Goal: Information Seeking & Learning: Learn about a topic

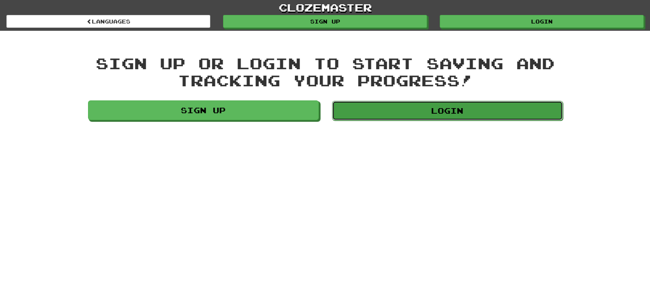
click at [433, 109] on link "Login" at bounding box center [447, 111] width 231 height 20
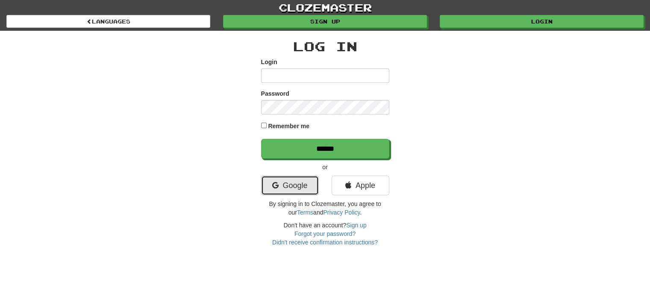
click at [297, 190] on link "Google" at bounding box center [290, 186] width 58 height 20
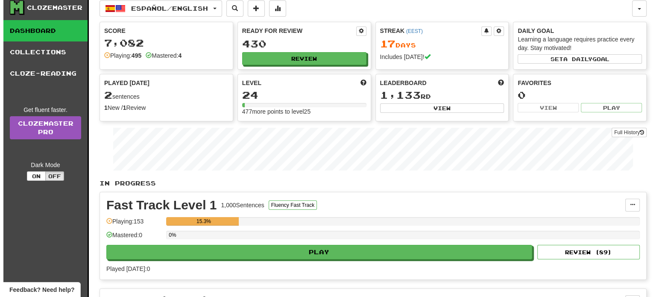
scroll to position [214, 0]
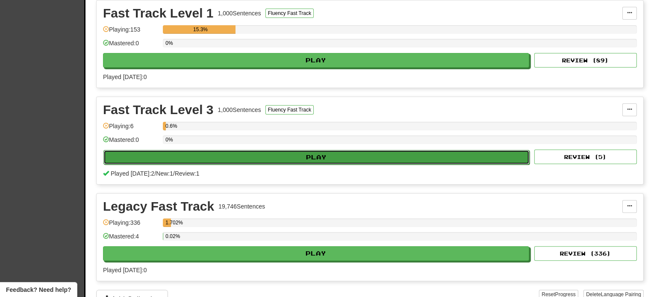
click at [234, 159] on button "Play" at bounding box center [316, 157] width 426 height 15
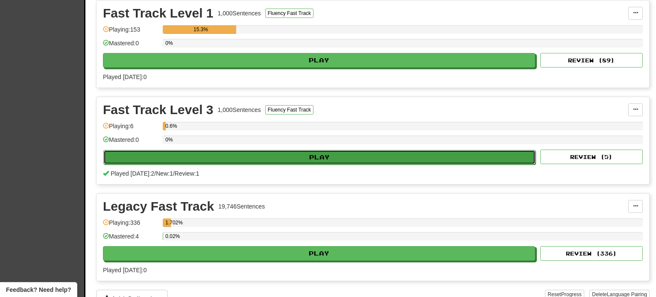
select select "**"
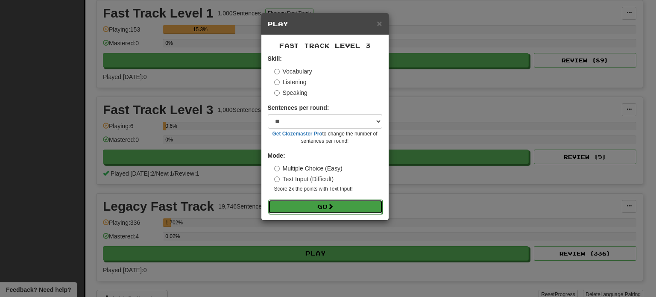
click at [339, 201] on button "Go" at bounding box center [325, 207] width 115 height 15
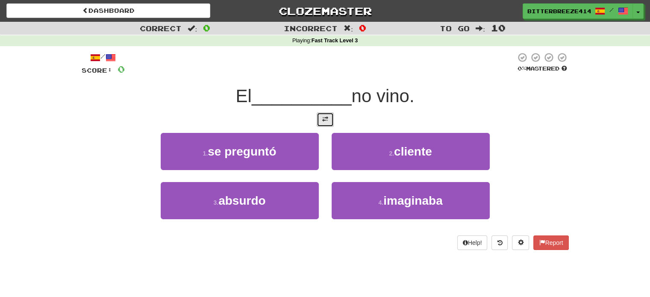
click at [332, 117] on button at bounding box center [325, 119] width 17 height 15
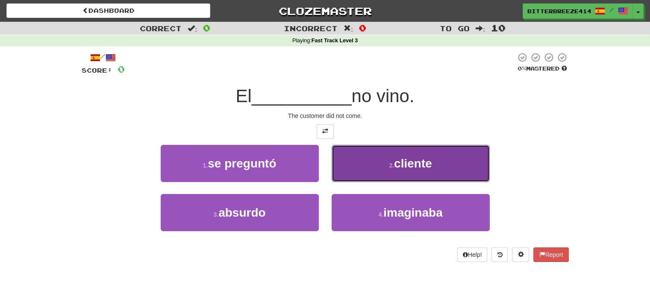
click at [438, 161] on button "2 . cliente" at bounding box center [411, 163] width 158 height 37
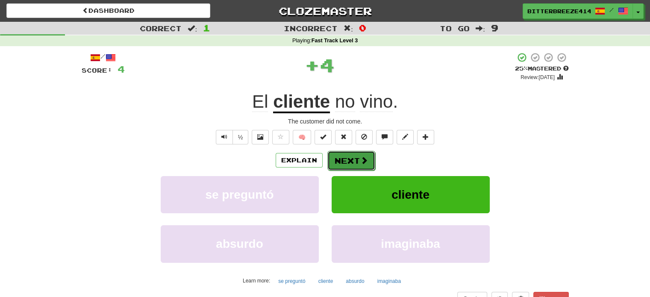
click at [367, 160] on button "Next" at bounding box center [351, 161] width 48 height 20
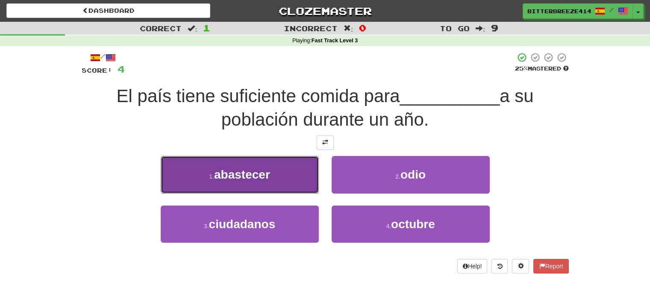
click at [269, 177] on span "abastecer" at bounding box center [242, 174] width 56 height 13
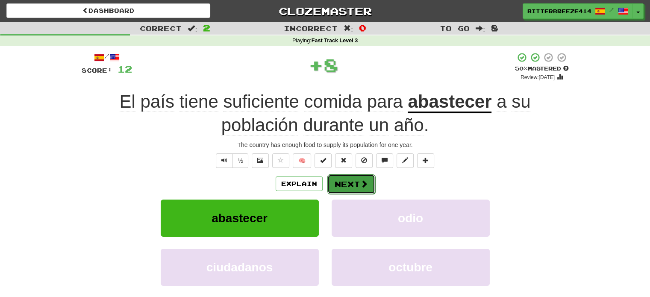
click at [347, 174] on button "Next" at bounding box center [351, 184] width 48 height 20
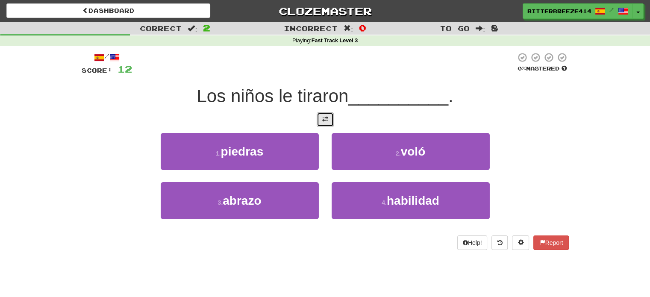
click at [330, 123] on button at bounding box center [325, 119] width 17 height 15
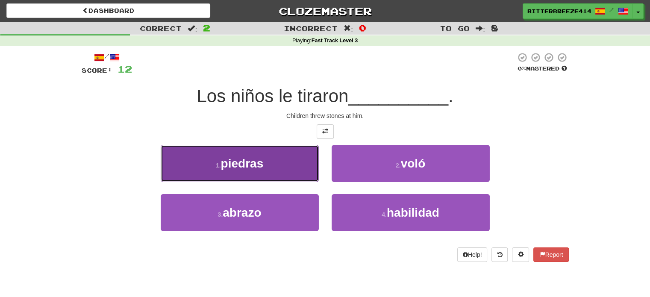
click at [265, 177] on button "1 . piedras" at bounding box center [240, 163] width 158 height 37
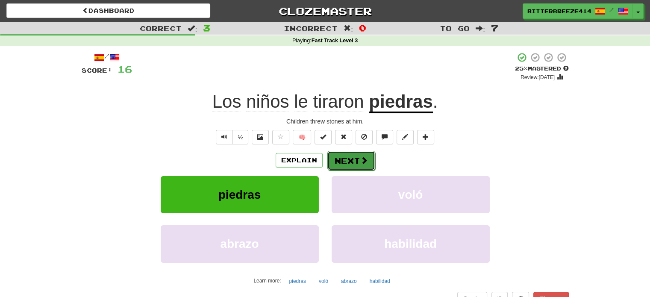
click at [343, 156] on button "Next" at bounding box center [351, 161] width 48 height 20
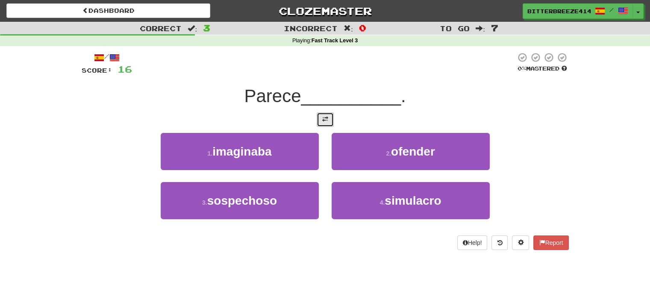
click at [329, 121] on button at bounding box center [325, 119] width 17 height 15
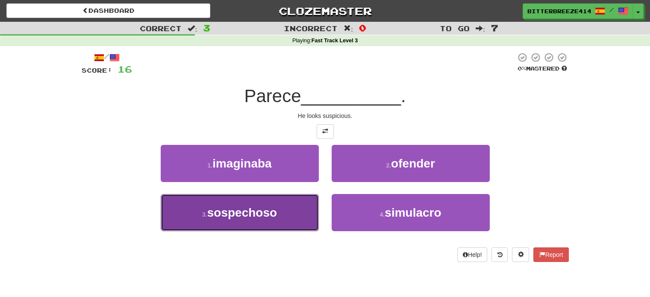
click at [296, 218] on button "3 . sospechoso" at bounding box center [240, 212] width 158 height 37
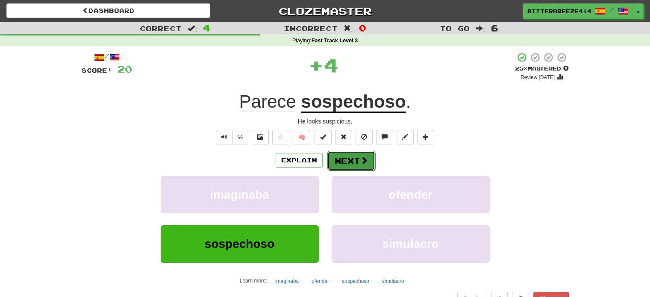
click at [335, 164] on button "Next" at bounding box center [351, 161] width 48 height 20
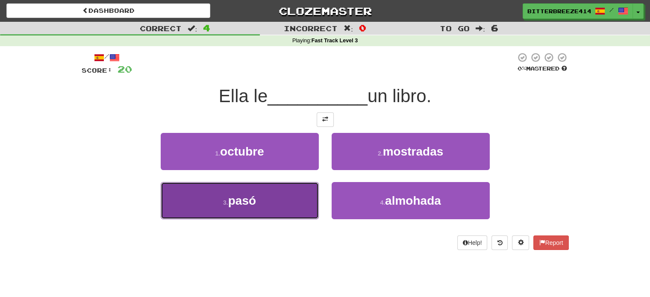
click at [267, 212] on button "3 . pasó" at bounding box center [240, 200] width 158 height 37
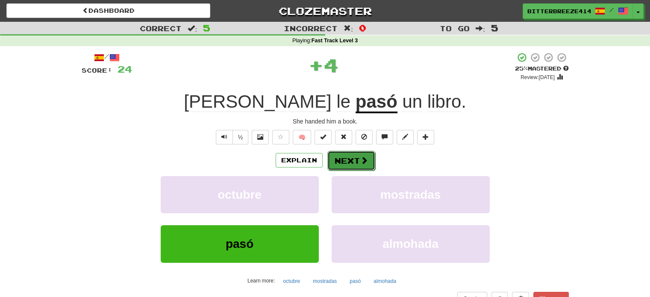
click at [350, 160] on button "Next" at bounding box center [351, 161] width 48 height 20
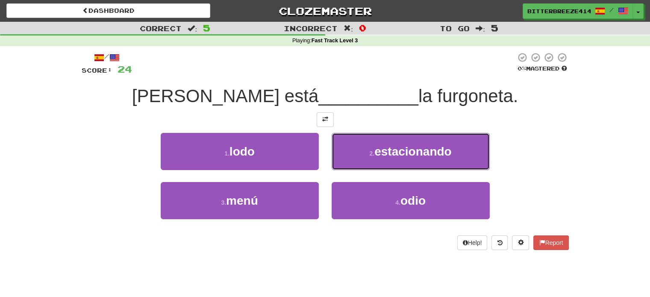
click at [401, 147] on span "estacionando" at bounding box center [412, 151] width 77 height 13
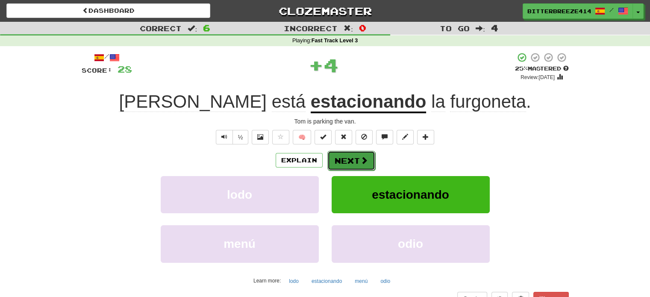
click at [364, 157] on span at bounding box center [364, 160] width 8 height 8
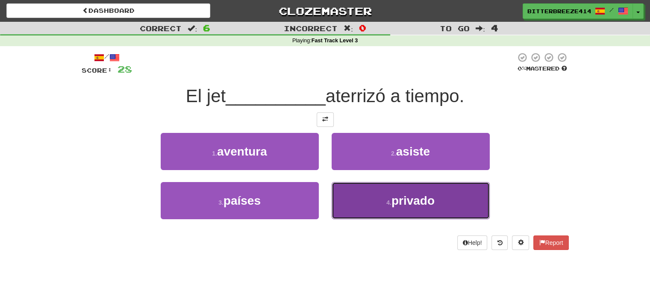
click at [390, 206] on button "4 . privado" at bounding box center [411, 200] width 158 height 37
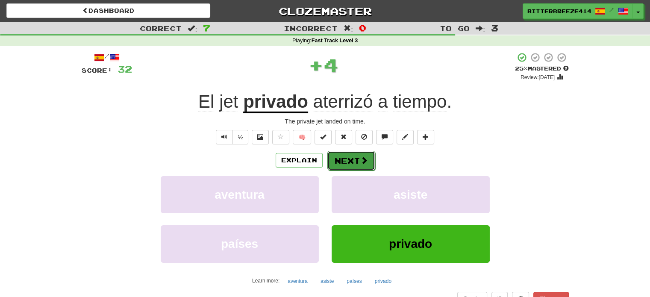
click at [355, 162] on button "Next" at bounding box center [351, 161] width 48 height 20
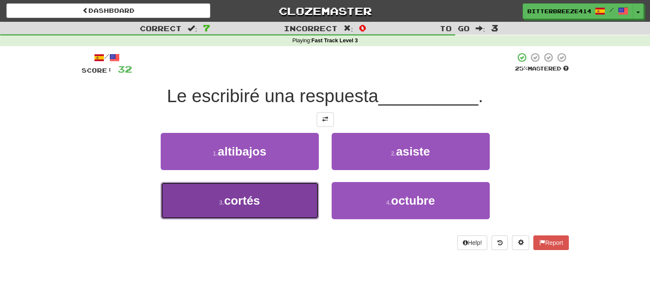
click at [268, 200] on button "3 . cortés" at bounding box center [240, 200] width 158 height 37
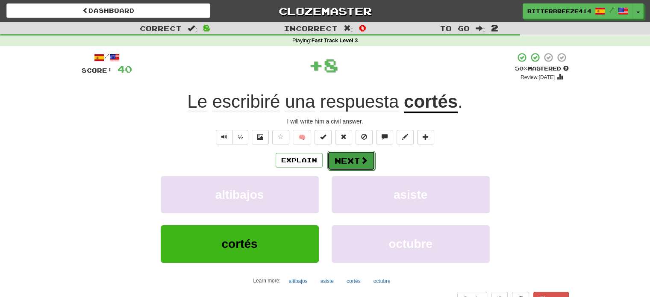
click at [355, 159] on button "Next" at bounding box center [351, 161] width 48 height 20
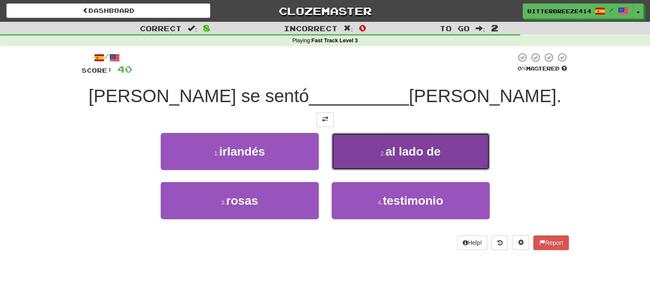
click at [424, 147] on span "al lado de" at bounding box center [412, 151] width 55 height 13
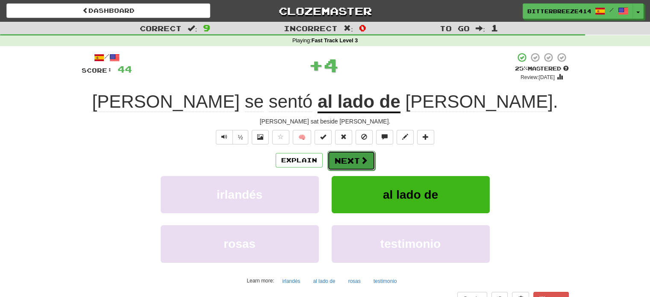
click at [360, 162] on span at bounding box center [364, 160] width 8 height 8
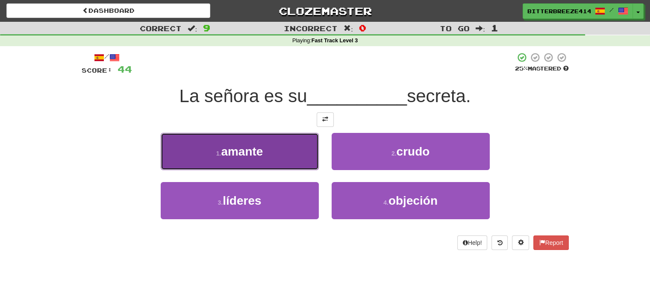
click at [281, 152] on button "1 . amante" at bounding box center [240, 151] width 158 height 37
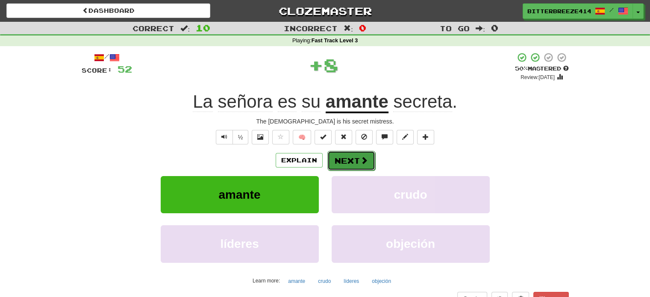
click at [356, 162] on button "Next" at bounding box center [351, 161] width 48 height 20
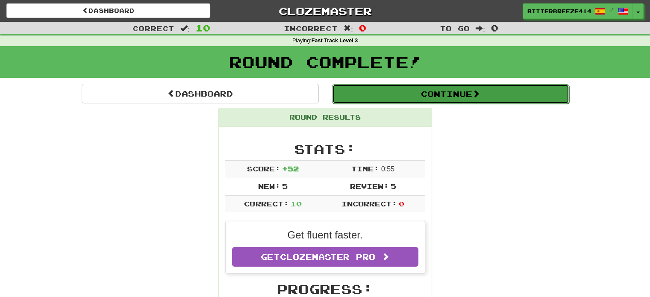
click at [402, 89] on button "Continue" at bounding box center [450, 94] width 237 height 20
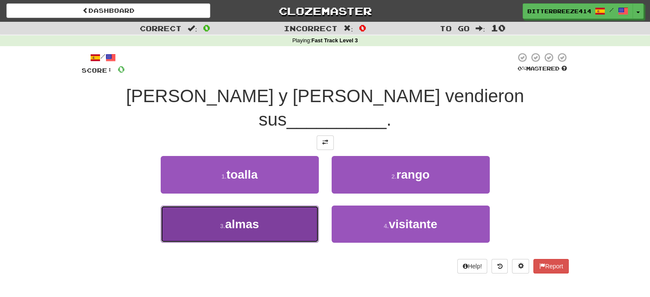
click at [256, 217] on span "almas" at bounding box center [242, 223] width 34 height 13
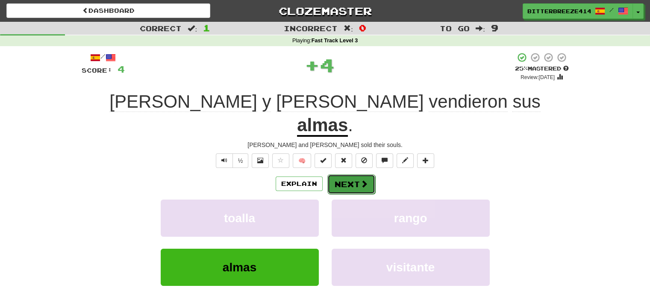
click at [334, 174] on button "Next" at bounding box center [351, 184] width 48 height 20
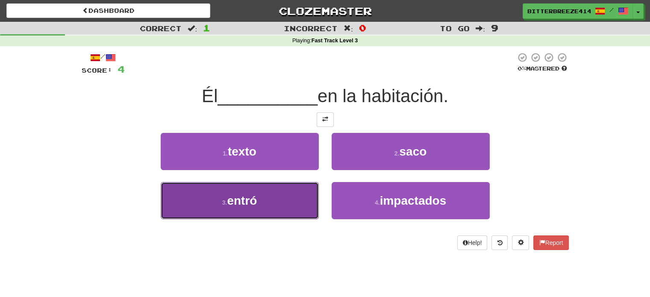
click at [265, 197] on button "3 . entró" at bounding box center [240, 200] width 158 height 37
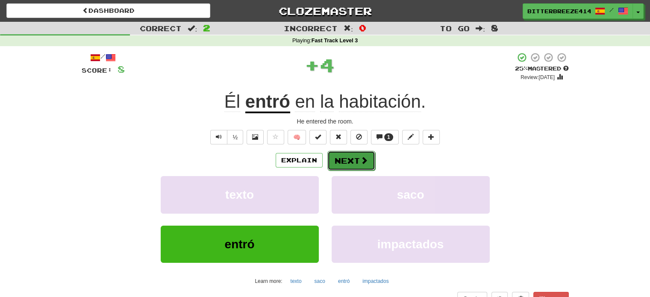
click at [339, 157] on button "Next" at bounding box center [351, 161] width 48 height 20
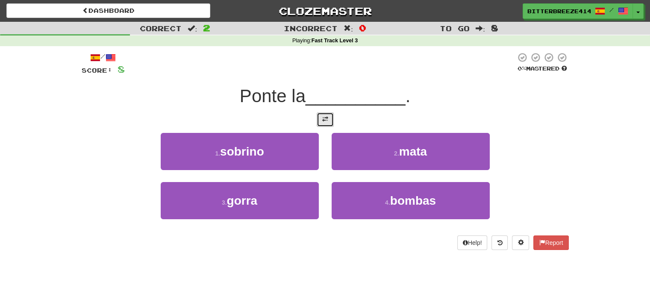
click at [320, 121] on button at bounding box center [325, 119] width 17 height 15
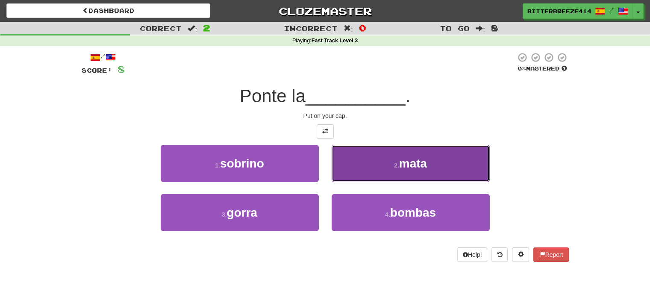
click at [376, 160] on button "2 . mata" at bounding box center [411, 163] width 158 height 37
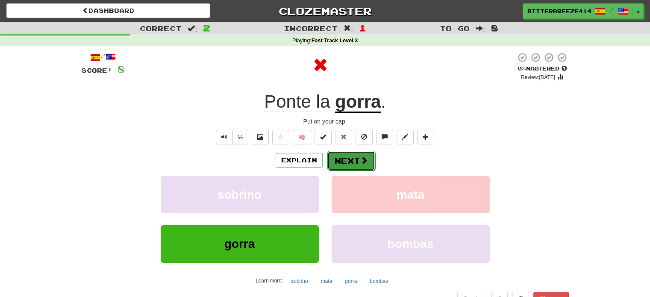
click at [356, 155] on button "Next" at bounding box center [351, 161] width 48 height 20
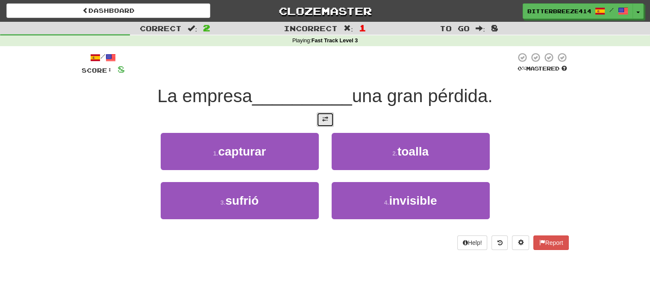
click at [327, 119] on span at bounding box center [325, 119] width 6 height 6
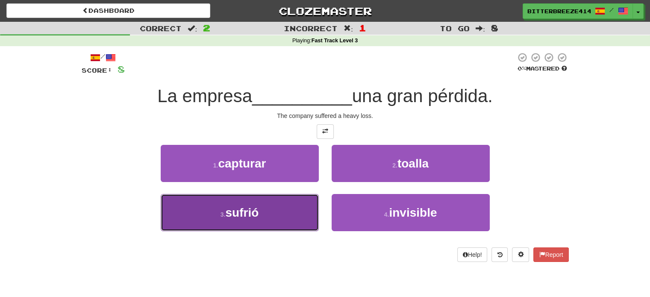
click at [264, 220] on button "3 . sufrió" at bounding box center [240, 212] width 158 height 37
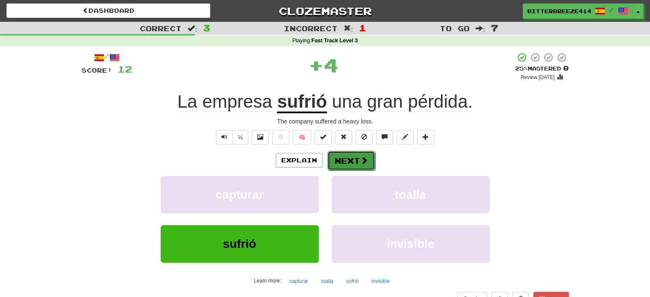
click at [354, 158] on button "Next" at bounding box center [351, 161] width 48 height 20
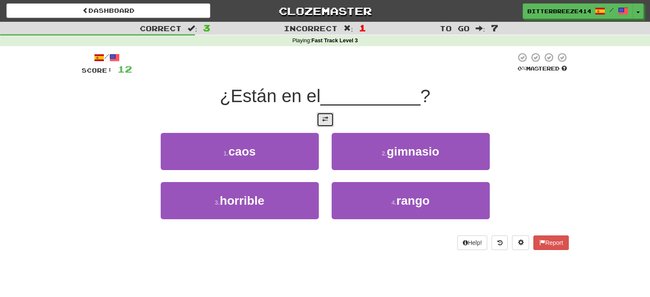
click at [330, 117] on button at bounding box center [325, 119] width 17 height 15
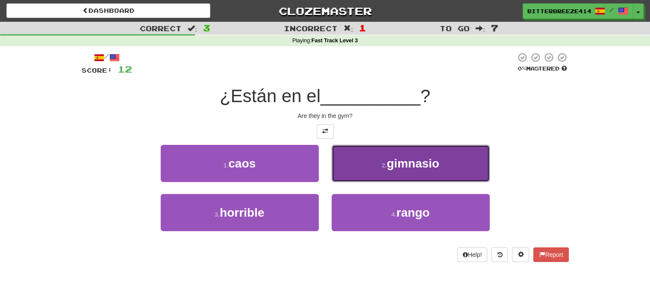
click at [415, 150] on button "2 . gimnasio" at bounding box center [411, 163] width 158 height 37
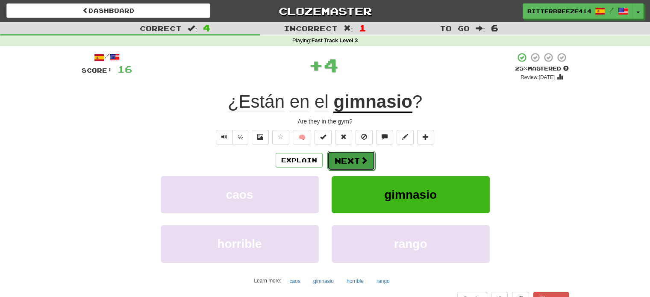
click at [341, 157] on button "Next" at bounding box center [351, 161] width 48 height 20
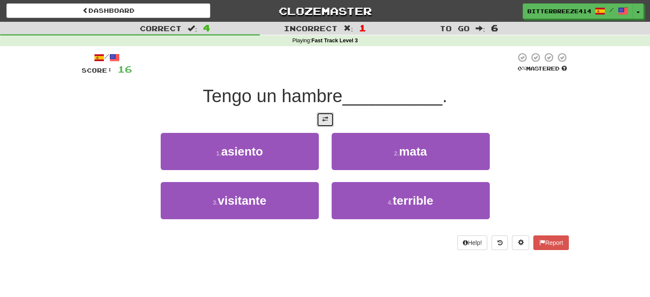
click at [331, 118] on button at bounding box center [325, 119] width 17 height 15
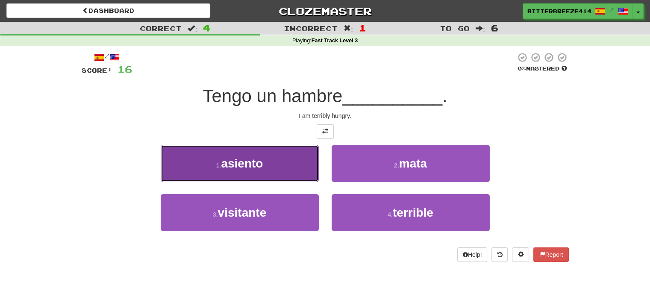
click at [241, 165] on span "asiento" at bounding box center [242, 163] width 42 height 13
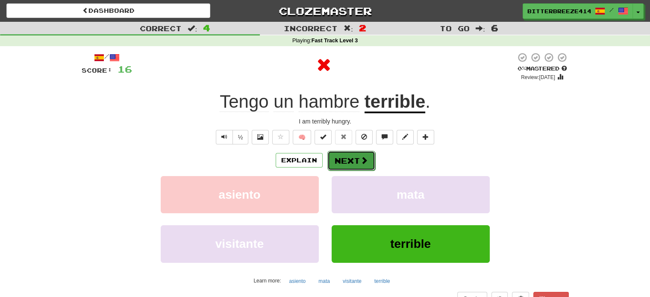
click at [350, 157] on button "Next" at bounding box center [351, 161] width 48 height 20
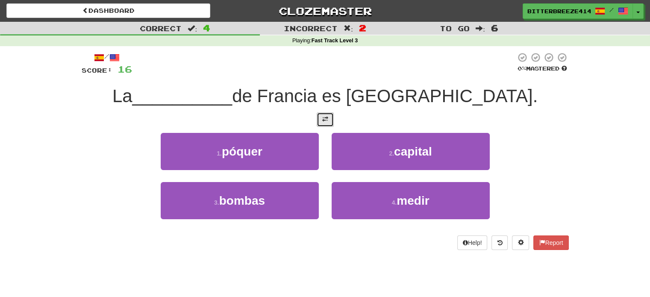
click at [320, 118] on button at bounding box center [325, 119] width 17 height 15
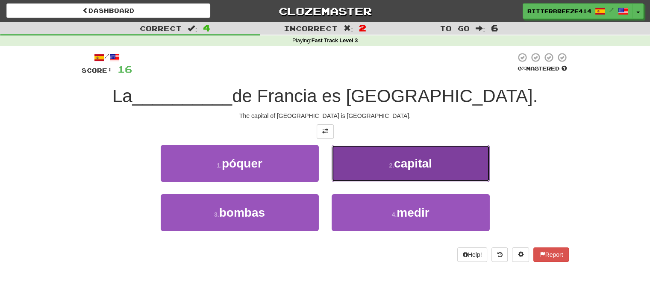
click at [421, 148] on button "2 . capital" at bounding box center [411, 163] width 158 height 37
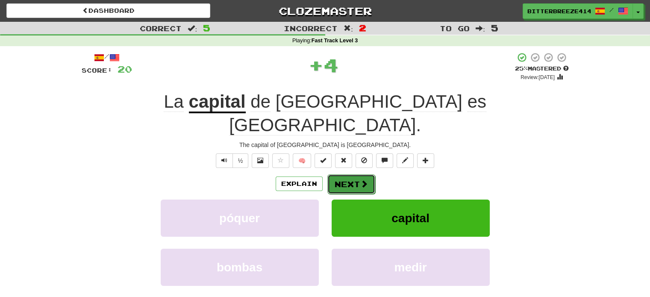
click at [347, 174] on button "Next" at bounding box center [351, 184] width 48 height 20
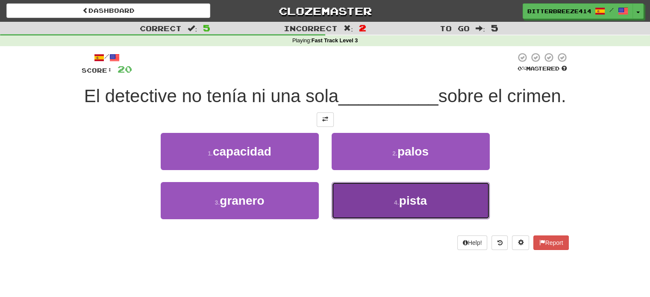
click at [420, 219] on button "4 . pista" at bounding box center [411, 200] width 158 height 37
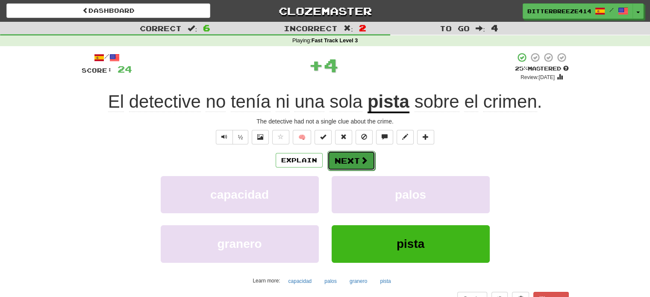
click at [344, 158] on button "Next" at bounding box center [351, 161] width 48 height 20
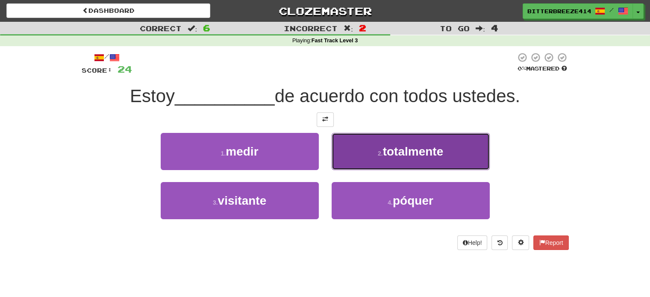
click at [398, 150] on span "totalmente" at bounding box center [413, 151] width 61 height 13
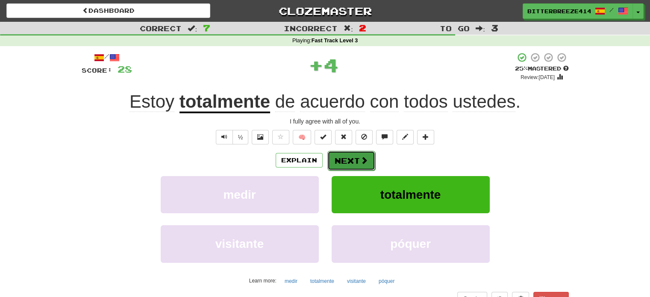
click at [344, 156] on button "Next" at bounding box center [351, 161] width 48 height 20
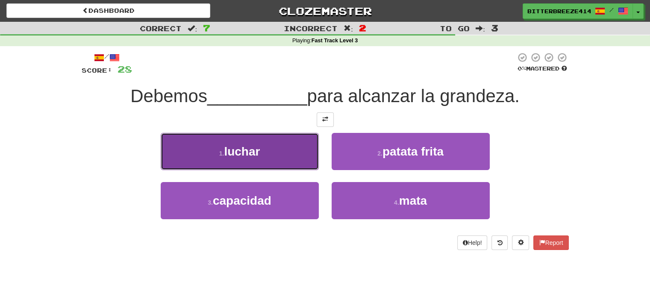
click at [285, 143] on button "1 . luchar" at bounding box center [240, 151] width 158 height 37
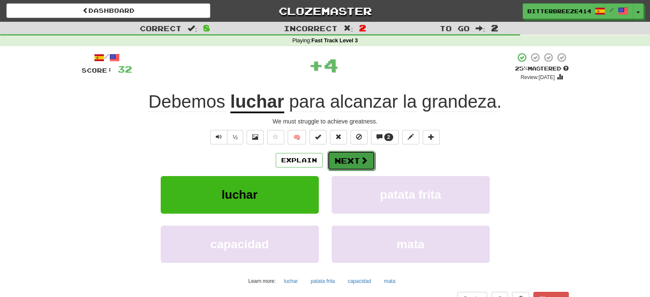
click at [354, 160] on button "Next" at bounding box center [351, 161] width 48 height 20
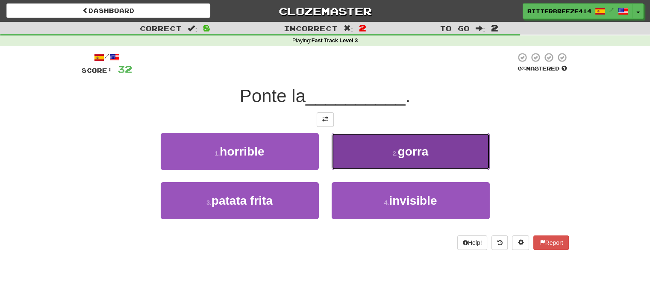
click at [414, 159] on button "2 . gorra" at bounding box center [411, 151] width 158 height 37
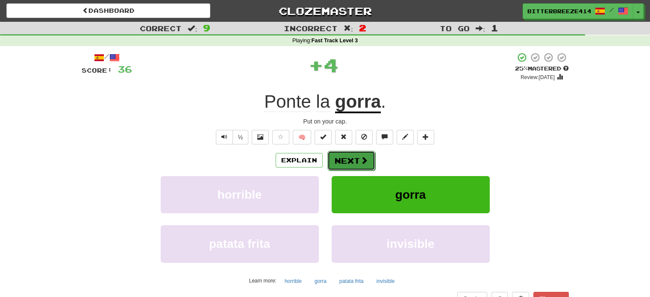
click at [355, 160] on button "Next" at bounding box center [351, 161] width 48 height 20
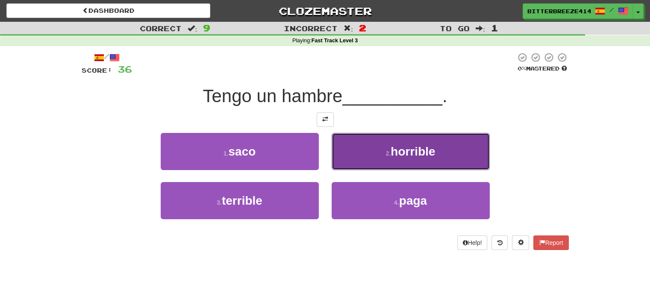
click at [429, 150] on span "horrible" at bounding box center [413, 151] width 44 height 13
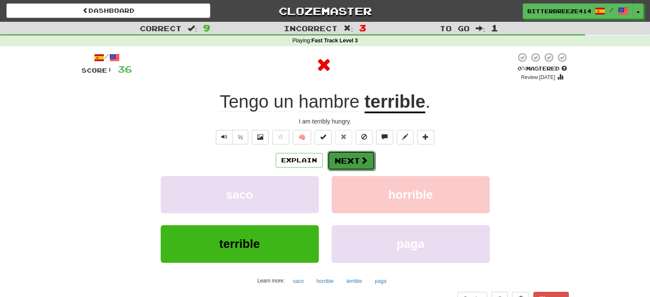
click at [350, 155] on button "Next" at bounding box center [351, 161] width 48 height 20
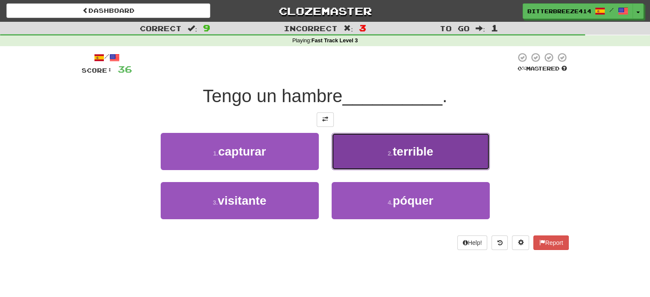
click at [424, 152] on span "terrible" at bounding box center [413, 151] width 41 height 13
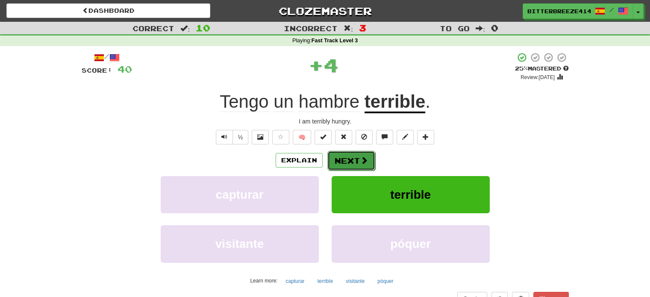
click at [350, 162] on button "Next" at bounding box center [351, 161] width 48 height 20
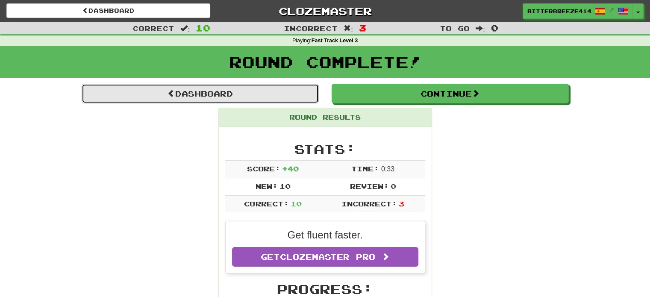
click at [203, 95] on link "Dashboard" at bounding box center [200, 94] width 237 height 20
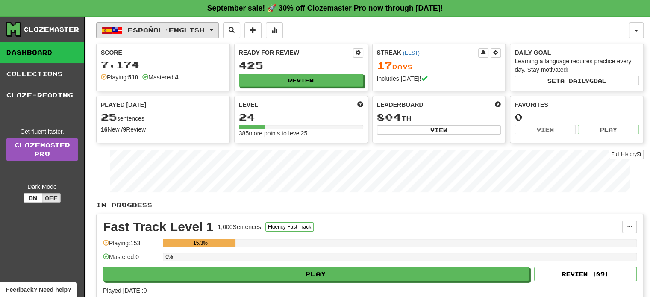
click at [130, 26] on span "Español / English" at bounding box center [166, 29] width 77 height 7
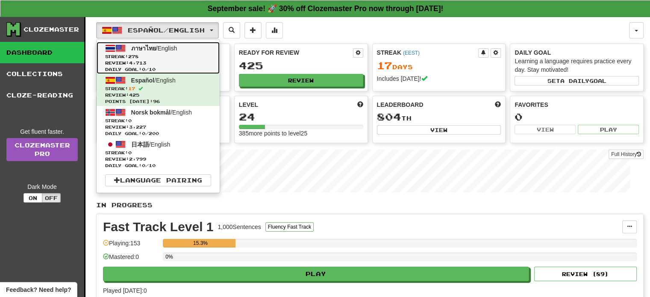
drag, startPoint x: 158, startPoint y: 63, endPoint x: 161, endPoint y: 9, distance: 54.3
click at [158, 63] on span "Review: 4,713" at bounding box center [158, 63] width 106 height 6
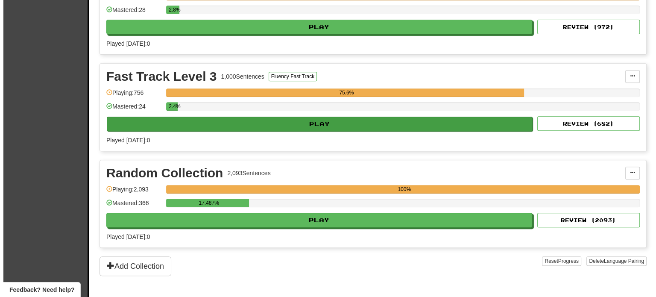
scroll to position [342, 0]
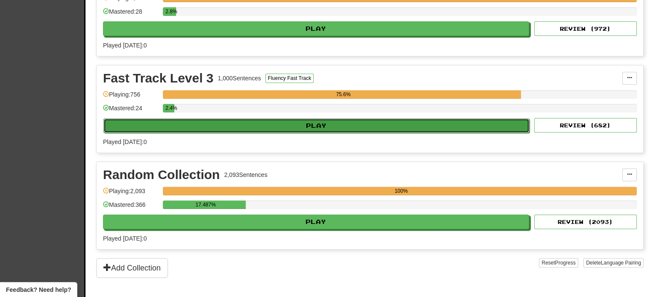
click at [299, 118] on button "Play" at bounding box center [316, 125] width 426 height 15
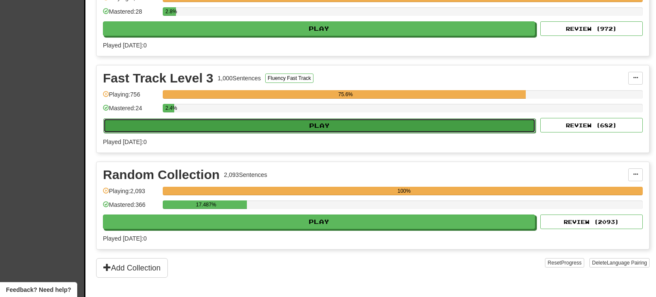
select select "**"
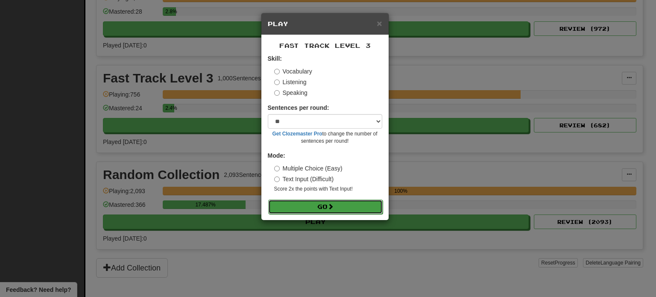
click at [335, 201] on button "Go" at bounding box center [325, 207] width 115 height 15
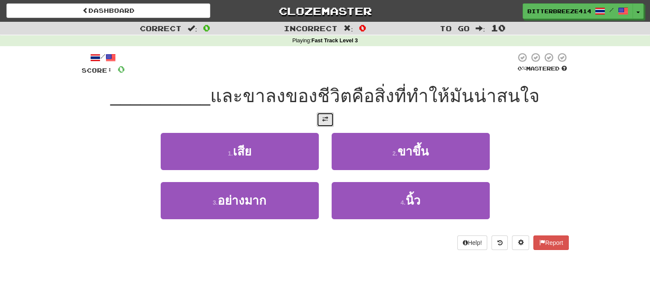
click at [321, 118] on button at bounding box center [325, 119] width 17 height 15
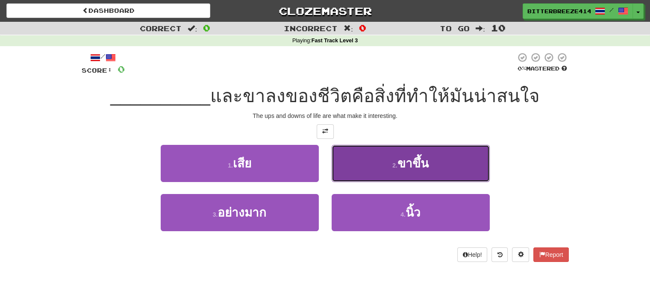
click at [457, 169] on button "2 . ขาขึ้น" at bounding box center [411, 163] width 158 height 37
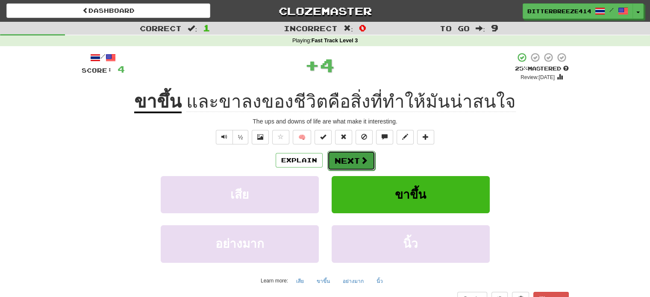
click at [349, 164] on button "Next" at bounding box center [351, 161] width 48 height 20
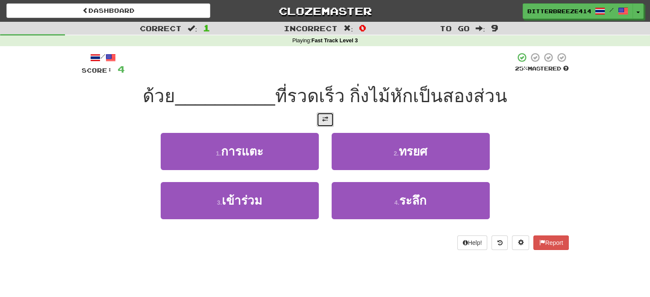
click at [329, 117] on button at bounding box center [325, 119] width 17 height 15
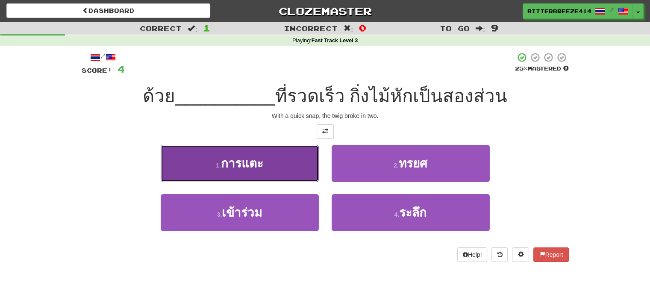
click at [265, 173] on button "1 . การแตะ" at bounding box center [240, 163] width 158 height 37
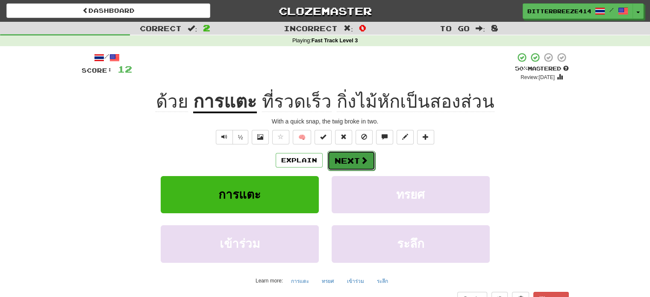
click at [348, 164] on button "Next" at bounding box center [351, 161] width 48 height 20
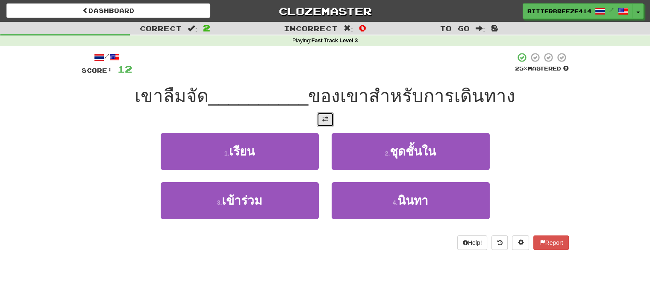
click at [328, 119] on span at bounding box center [325, 119] width 6 height 6
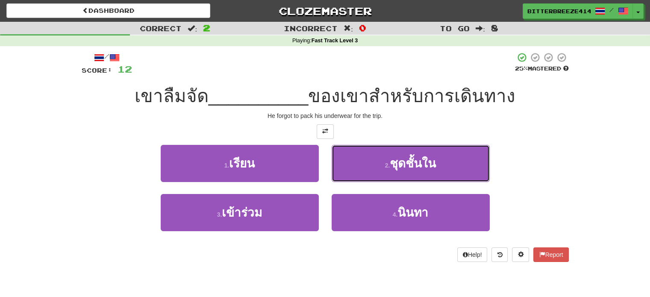
click at [415, 171] on button "2 . ชุดชั้นใน" at bounding box center [411, 163] width 158 height 37
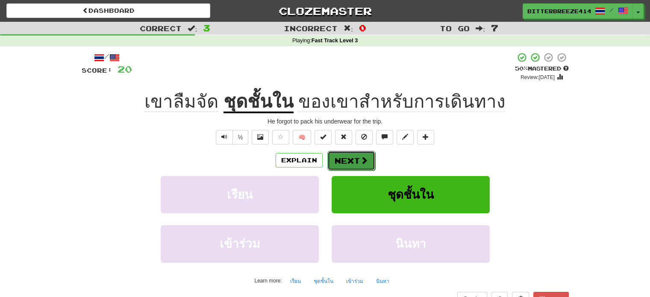
click at [353, 158] on button "Next" at bounding box center [351, 161] width 48 height 20
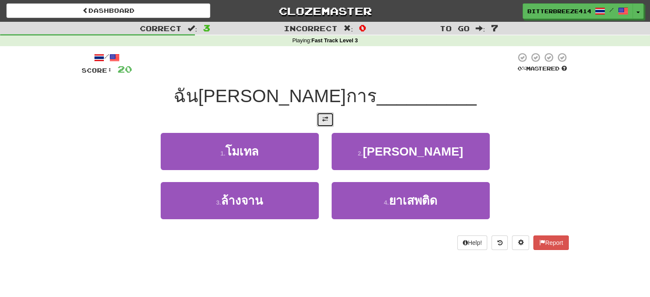
click at [319, 112] on button at bounding box center [325, 119] width 17 height 15
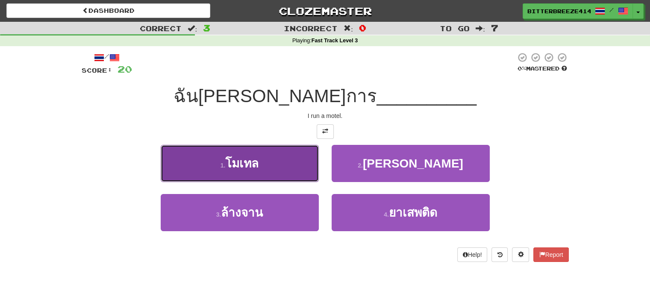
click at [272, 157] on button "1 . โมเทล" at bounding box center [240, 163] width 158 height 37
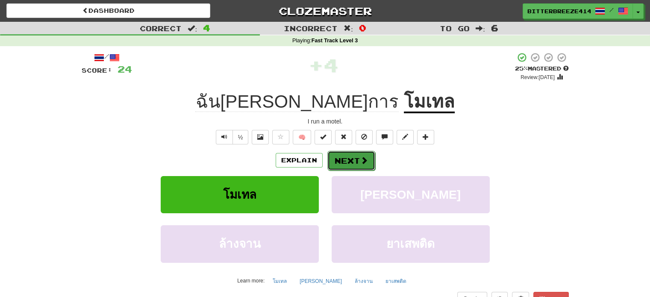
click at [366, 162] on span at bounding box center [364, 160] width 8 height 8
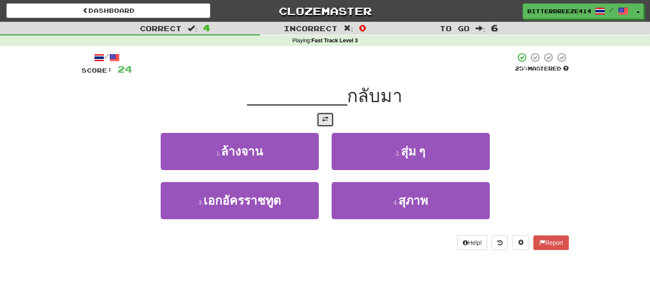
click at [322, 116] on span at bounding box center [325, 119] width 6 height 6
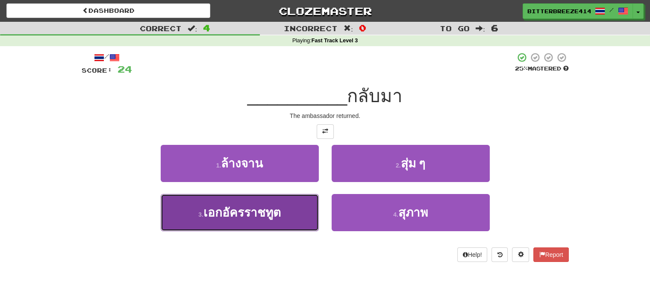
click at [292, 200] on button "3 . เอกอัครราชทูต" at bounding box center [240, 212] width 158 height 37
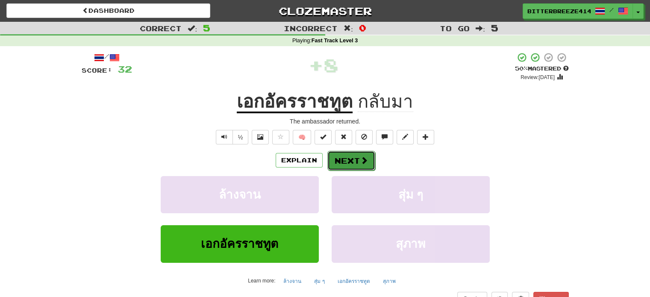
click at [356, 157] on button "Next" at bounding box center [351, 161] width 48 height 20
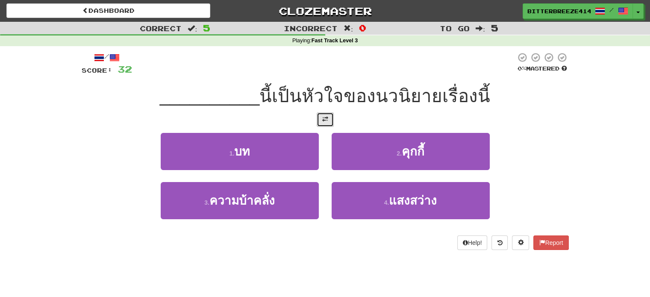
click at [322, 123] on button at bounding box center [325, 119] width 17 height 15
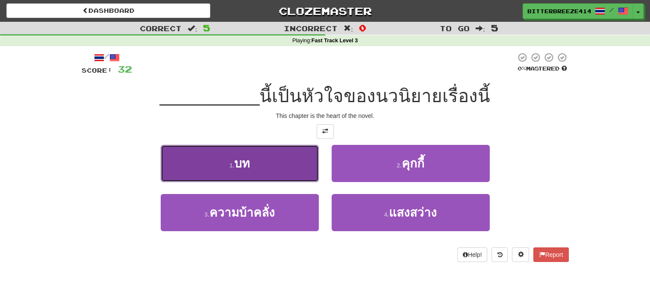
click at [309, 156] on button "1 . บท" at bounding box center [240, 163] width 158 height 37
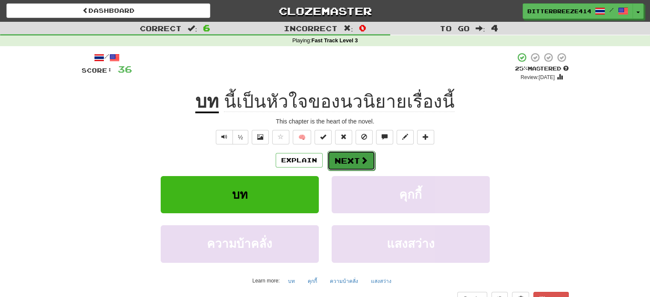
click at [357, 162] on button "Next" at bounding box center [351, 161] width 48 height 20
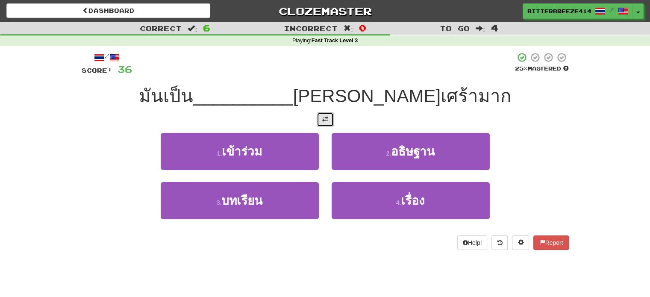
click at [325, 119] on span at bounding box center [325, 119] width 6 height 6
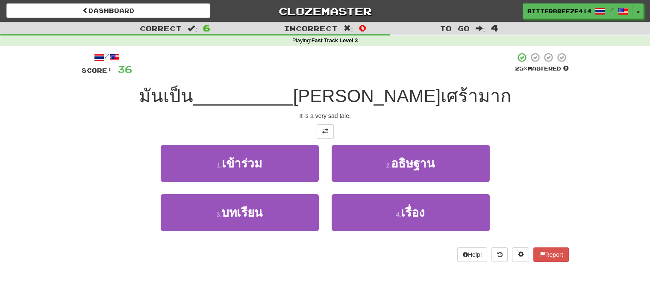
click at [429, 232] on div "4 . เรื่อง" at bounding box center [410, 218] width 171 height 49
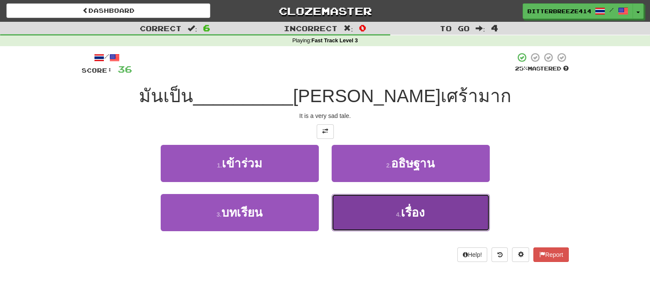
click at [392, 202] on button "4 . เรื่อง" at bounding box center [411, 212] width 158 height 37
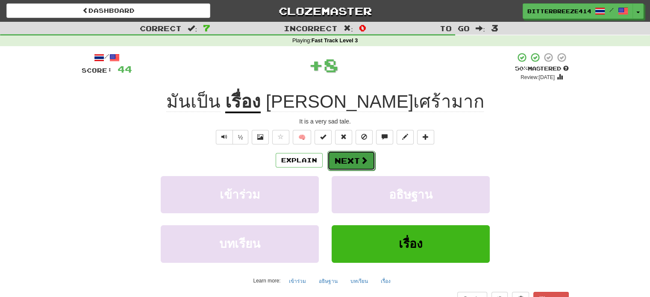
click at [366, 158] on span at bounding box center [364, 160] width 8 height 8
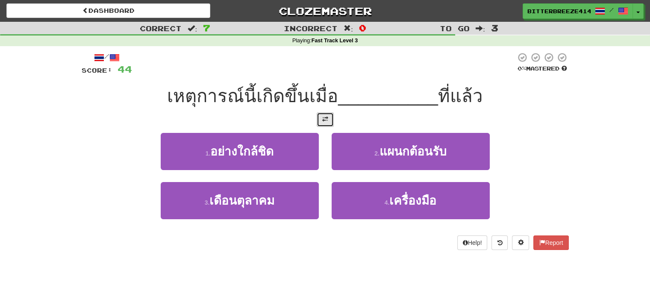
click at [327, 118] on span at bounding box center [325, 119] width 6 height 6
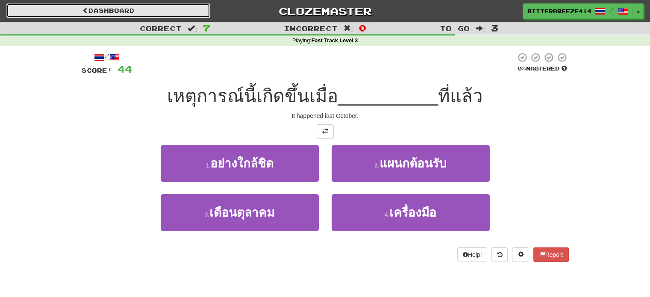
click at [153, 12] on link "Dashboard" at bounding box center [108, 10] width 204 height 15
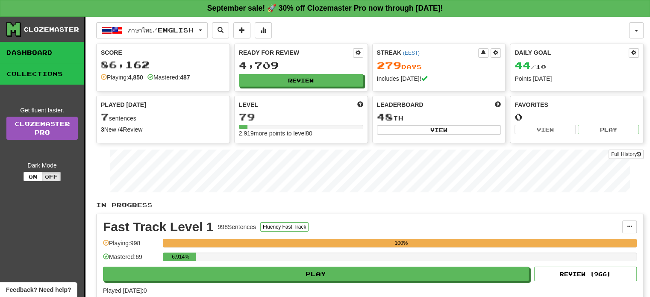
click at [54, 68] on link "Collections" at bounding box center [42, 73] width 84 height 21
